Goal: Task Accomplishment & Management: Use online tool/utility

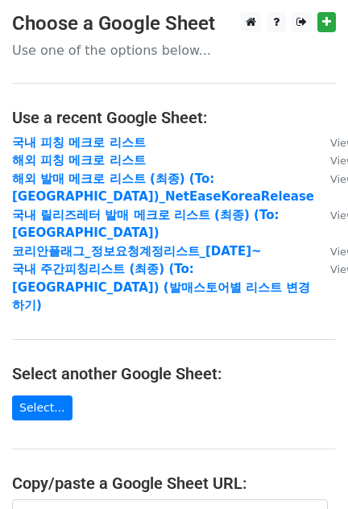
scroll to position [274, 0]
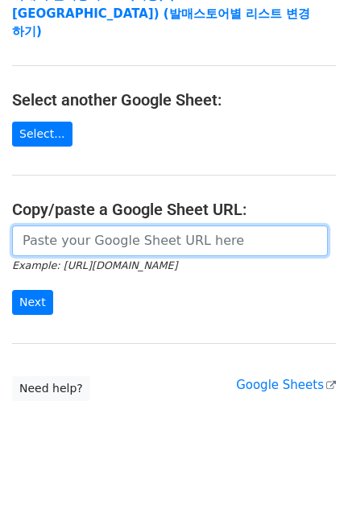
click at [141, 226] on input "url" at bounding box center [170, 241] width 316 height 31
paste input "[URL][DOMAIN_NAME]"
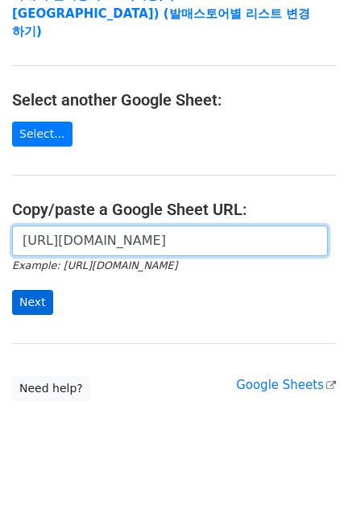
type input "[URL][DOMAIN_NAME]"
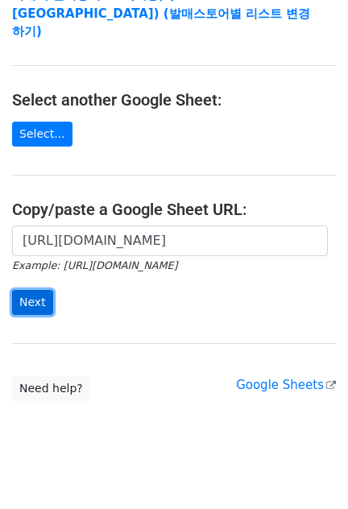
click at [36, 290] on input "Next" at bounding box center [32, 302] width 41 height 25
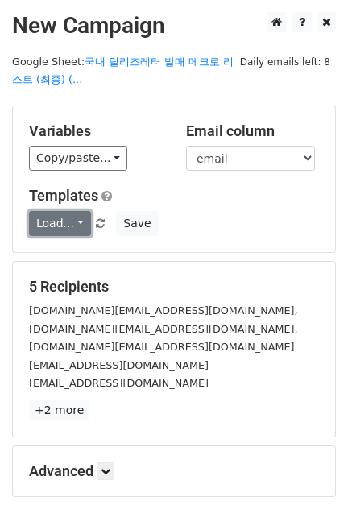
click at [53, 224] on link "Load..." at bounding box center [60, 223] width 62 height 25
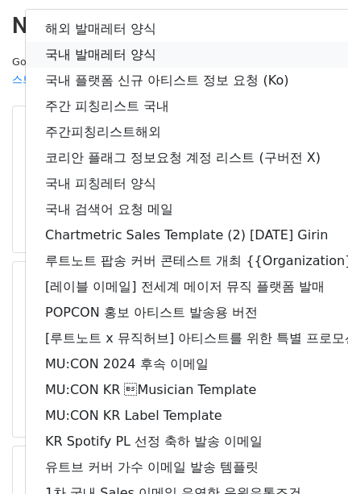
click at [130, 55] on link "국내 발매레터 양식" at bounding box center [284, 55] width 517 height 26
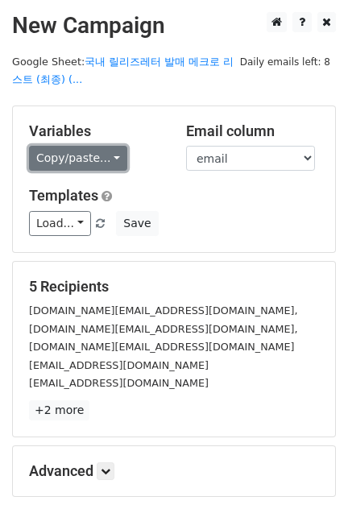
click at [85, 157] on link "Copy/paste..." at bounding box center [78, 158] width 98 height 25
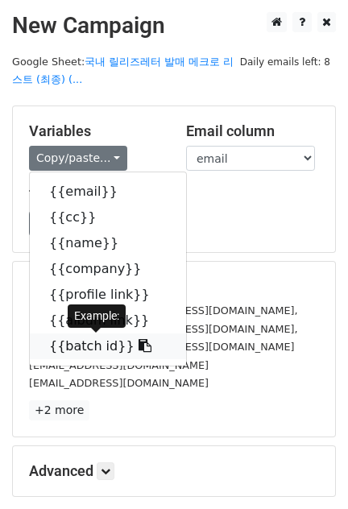
click at [109, 336] on link "{{batch id}}" at bounding box center [108, 347] width 156 height 26
